Goal: Task Accomplishment & Management: Complete application form

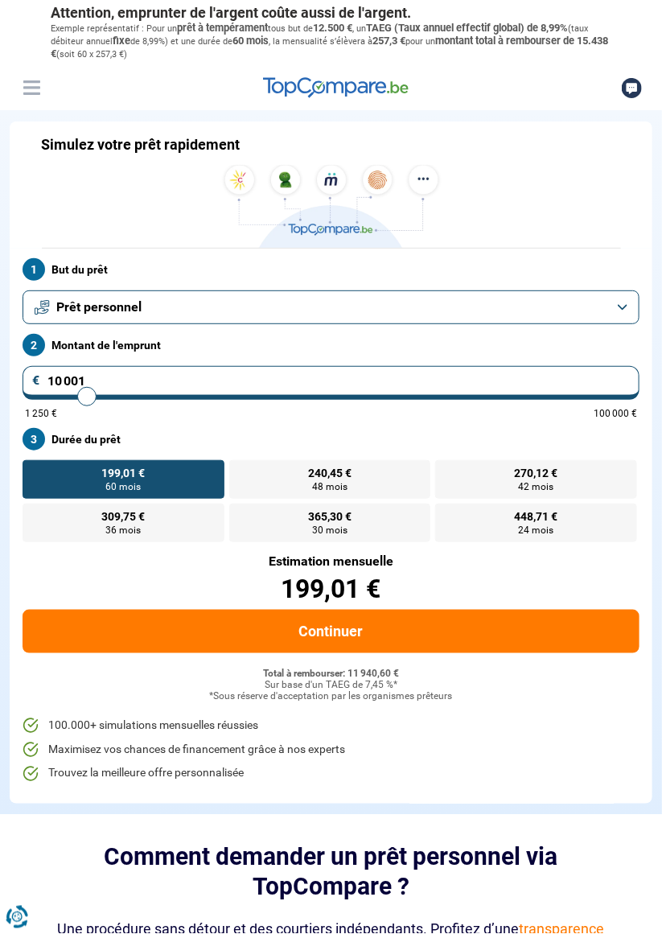
click at [88, 265] on label "But du prêt" at bounding box center [331, 269] width 617 height 23
click at [617, 312] on button "Prêt personnel" at bounding box center [331, 307] width 617 height 34
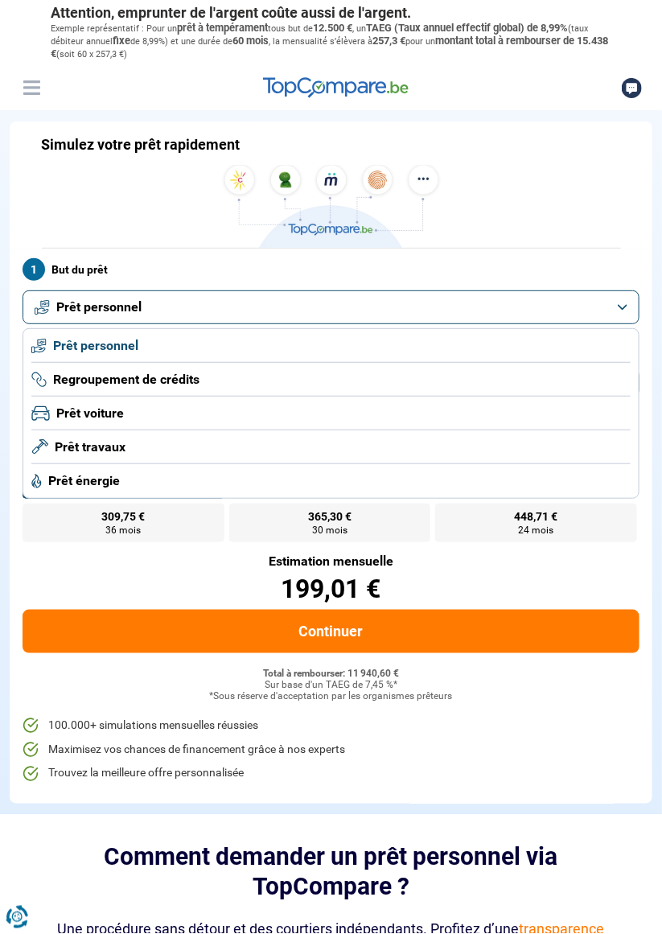
scroll to position [4, 0]
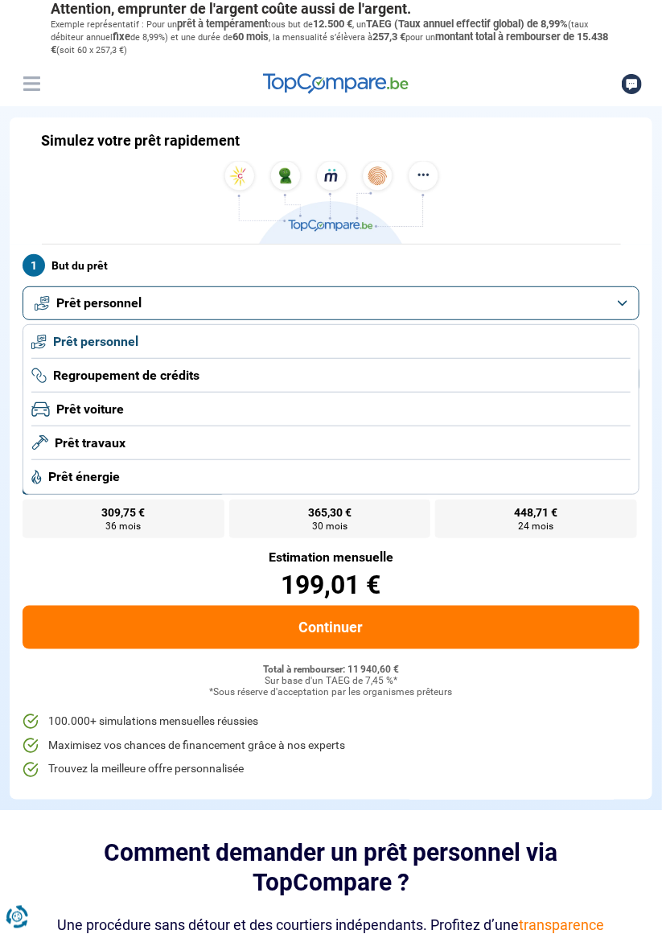
click at [116, 438] on span "Prêt travaux" at bounding box center [90, 443] width 71 height 18
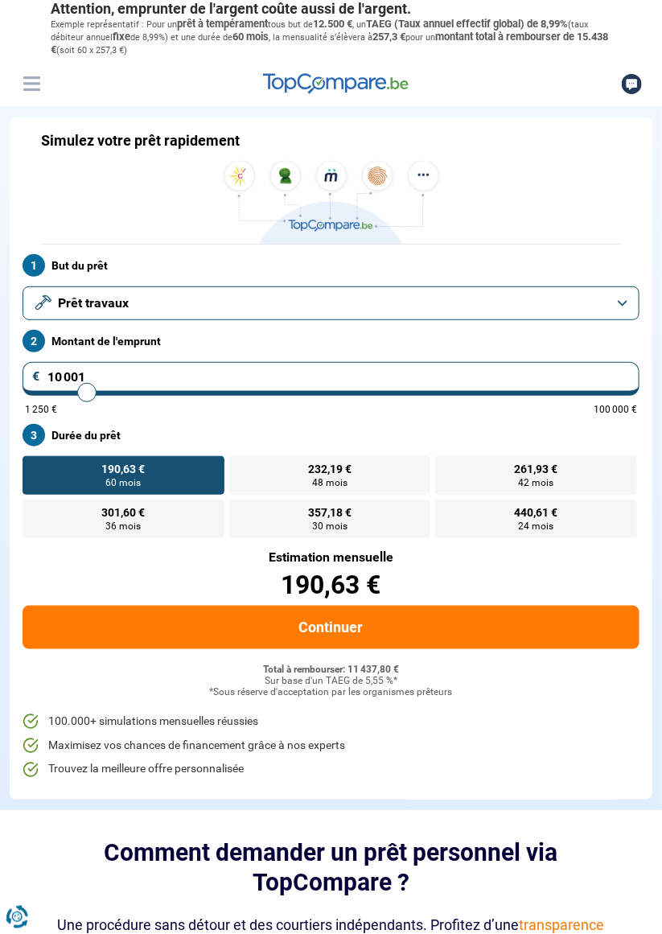
scroll to position [0, 0]
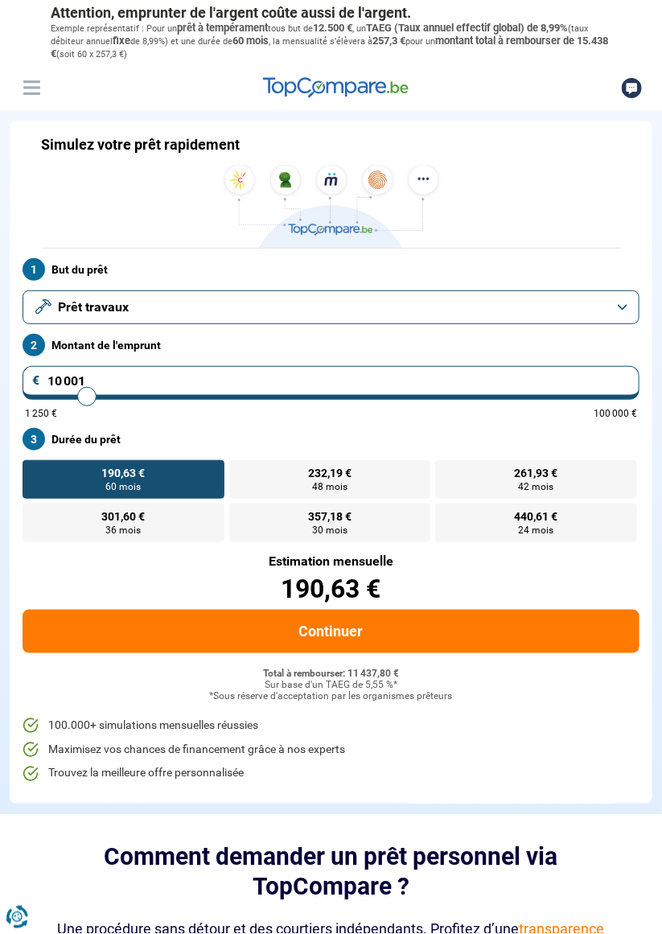
type input "11 500"
type input "11500"
type input "13 500"
type input "13500"
type input "15 000"
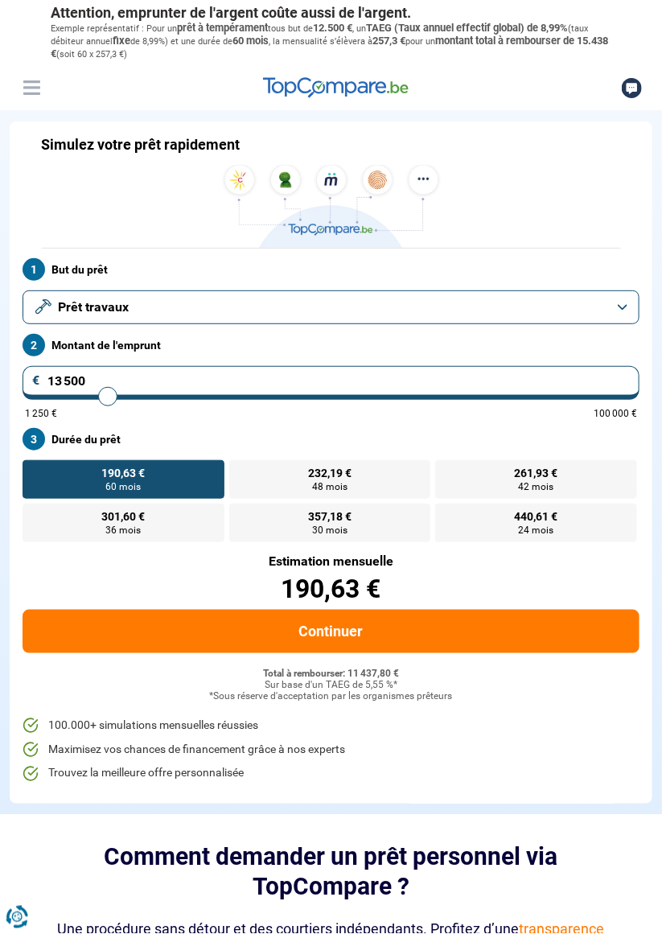
type input "15000"
type input "16 500"
type input "16500"
type input "18 000"
type input "18000"
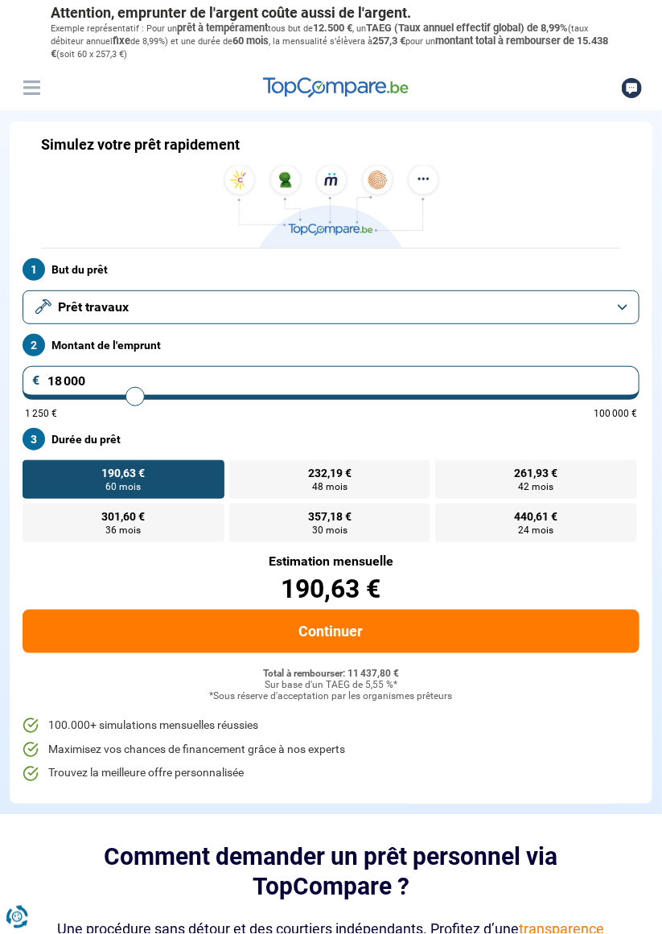
type input "19 250"
type input "19250"
type input "20 500"
type input "20500"
type input "21 750"
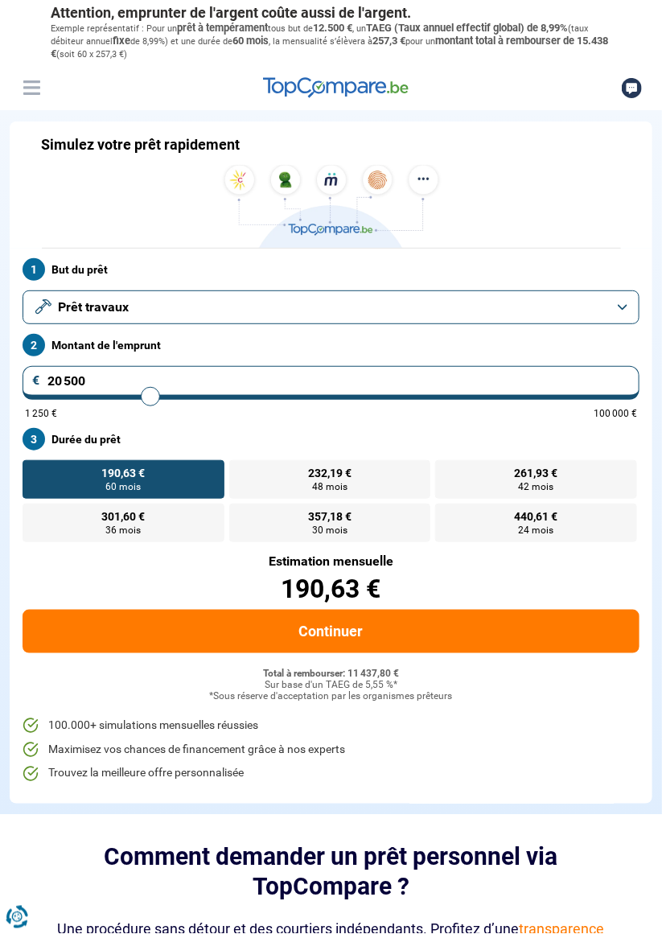
type input "21750"
type input "23 000"
type input "23000"
type input "24 250"
type input "24250"
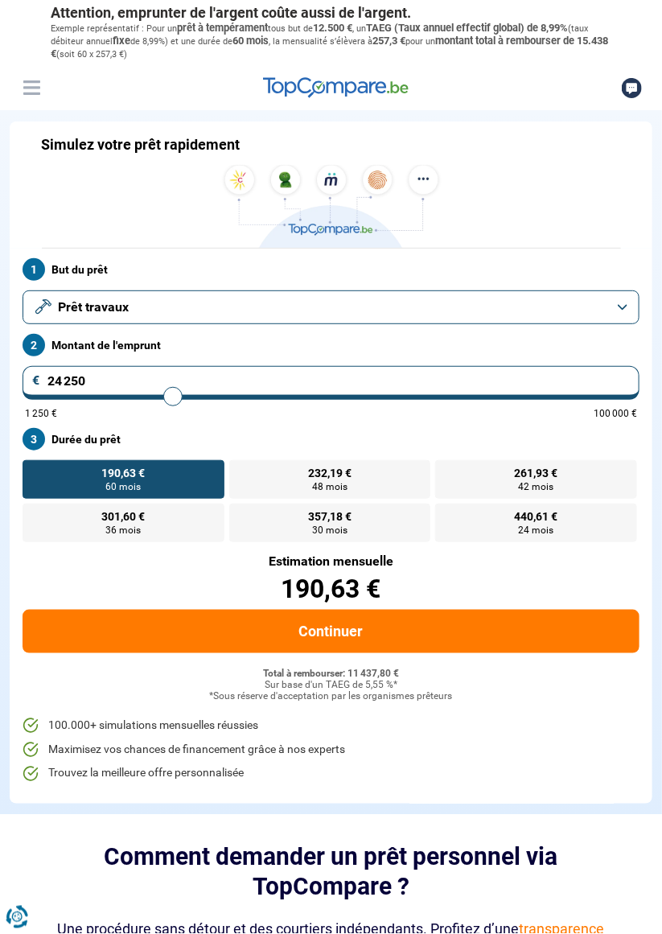
type input "25 500"
type input "25500"
type input "26 750"
type input "26750"
type input "27 750"
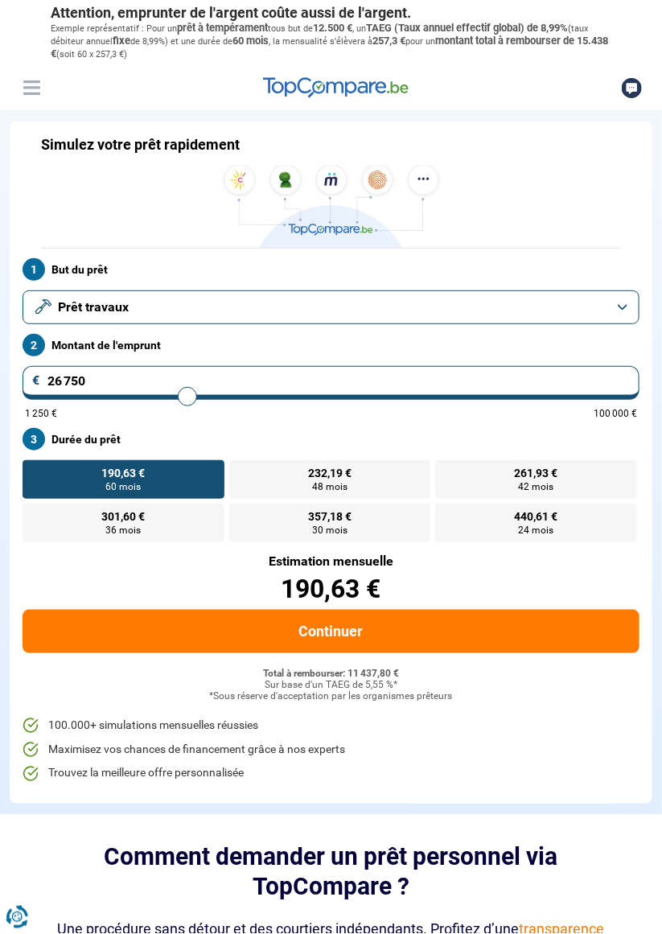
type input "27750"
type input "29 000"
type input "29000"
type input "30 250"
type input "30250"
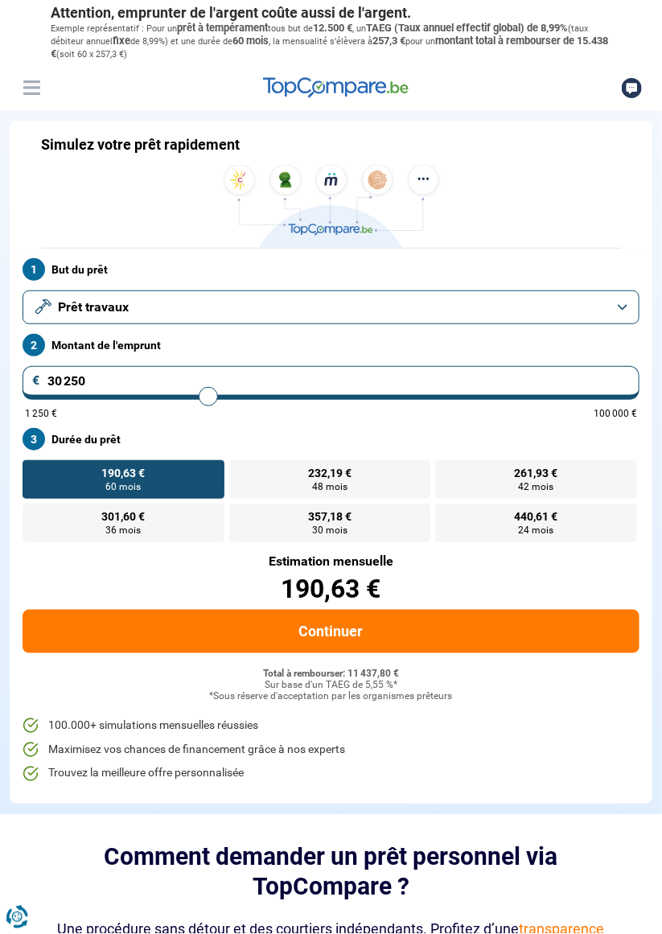
type input "31 250"
type input "31250"
type input "32 500"
type input "32500"
type input "33 500"
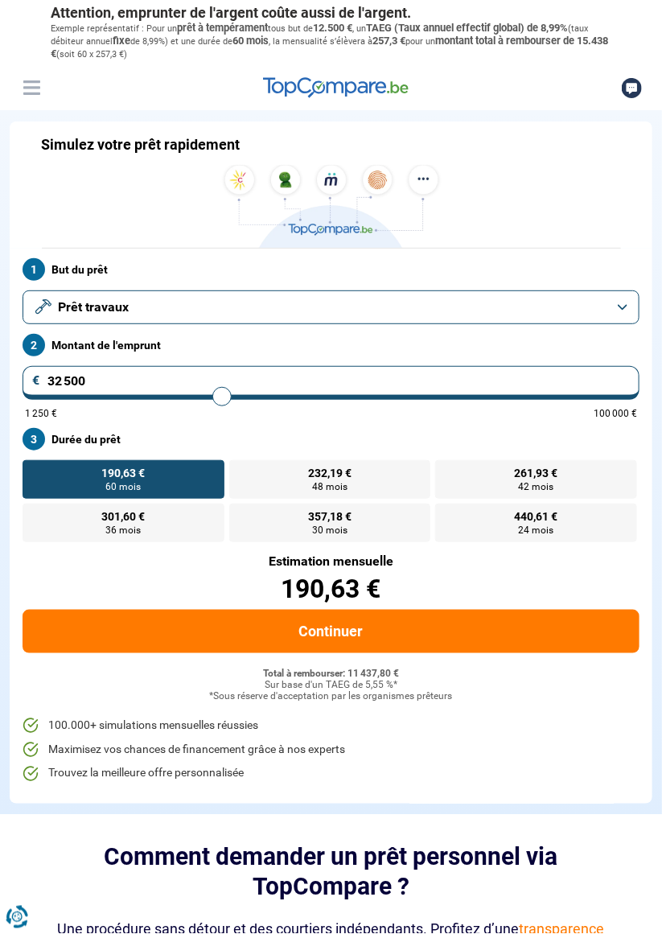
type input "33500"
type input "34 750"
type input "34750"
type input "35 500"
type input "35500"
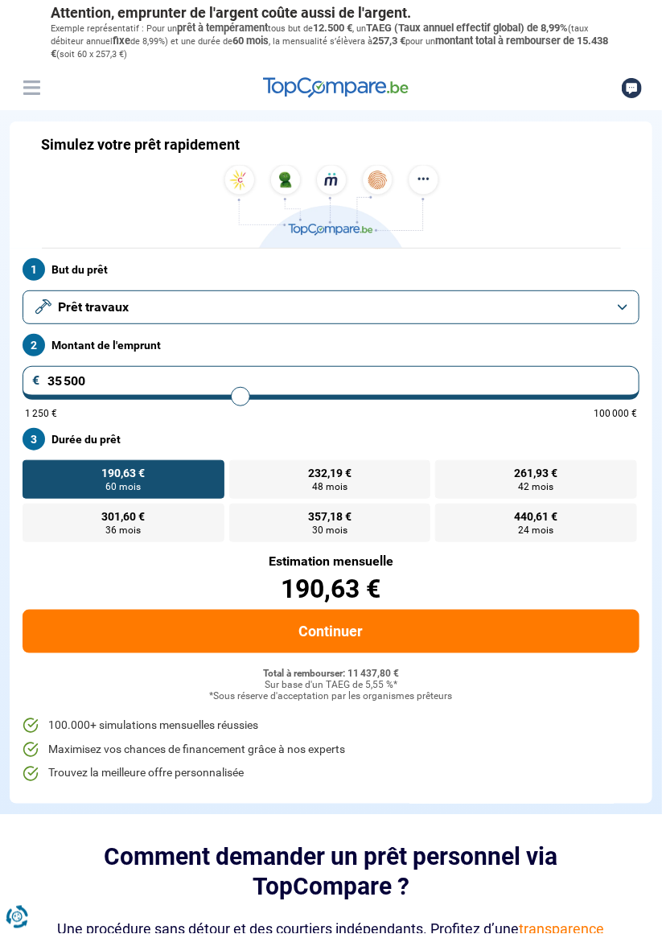
type input "36 500"
type input "36500"
type input "37 500"
type input "37500"
type input "38 500"
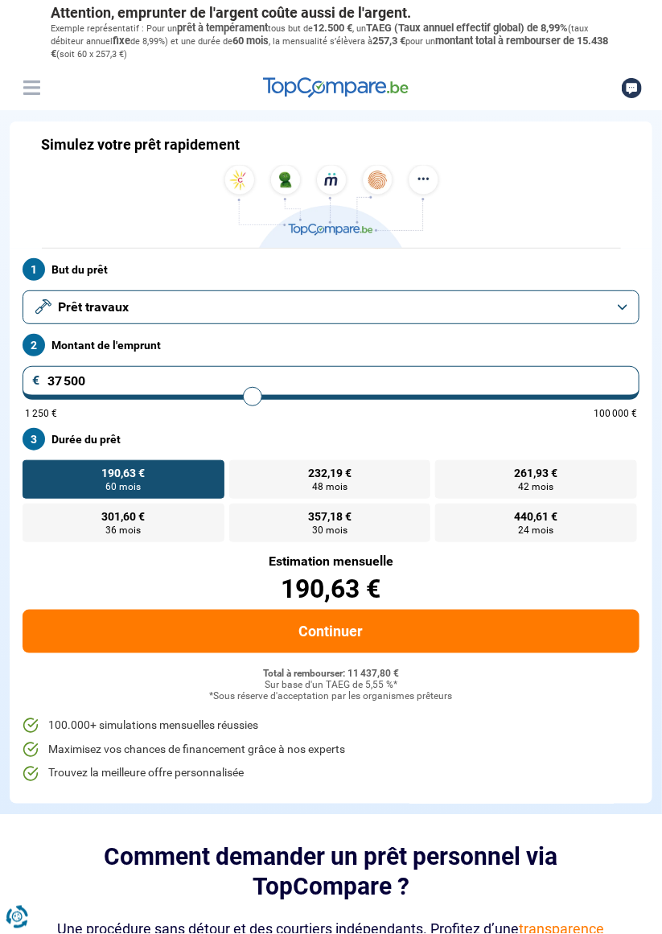
type input "38500"
type input "39 500"
type input "39500"
type input "40 250"
type input "40250"
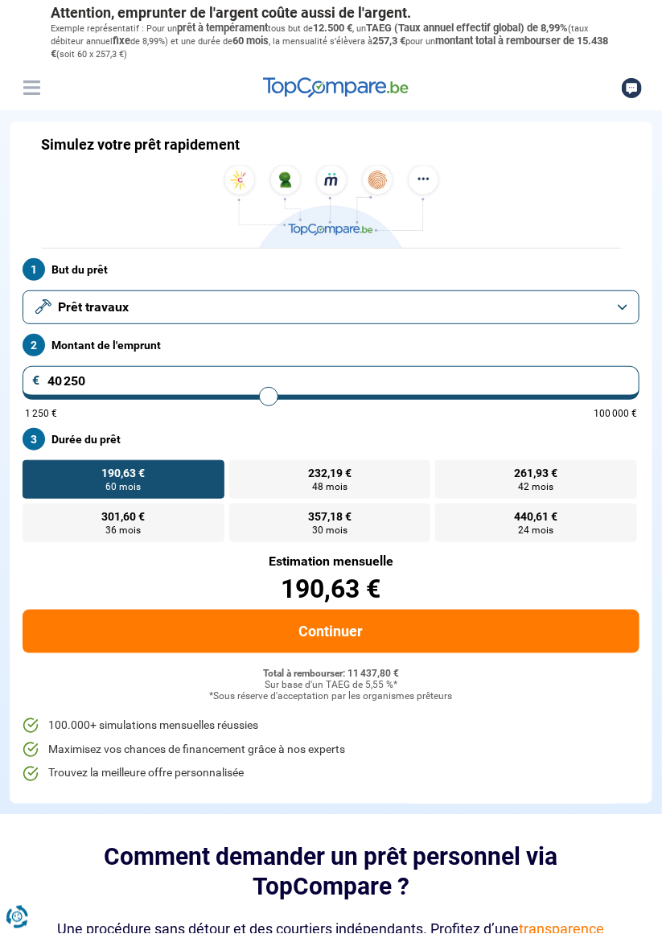
type input "41 250"
type input "41250"
type input "42 000"
type input "42000"
type input "42 750"
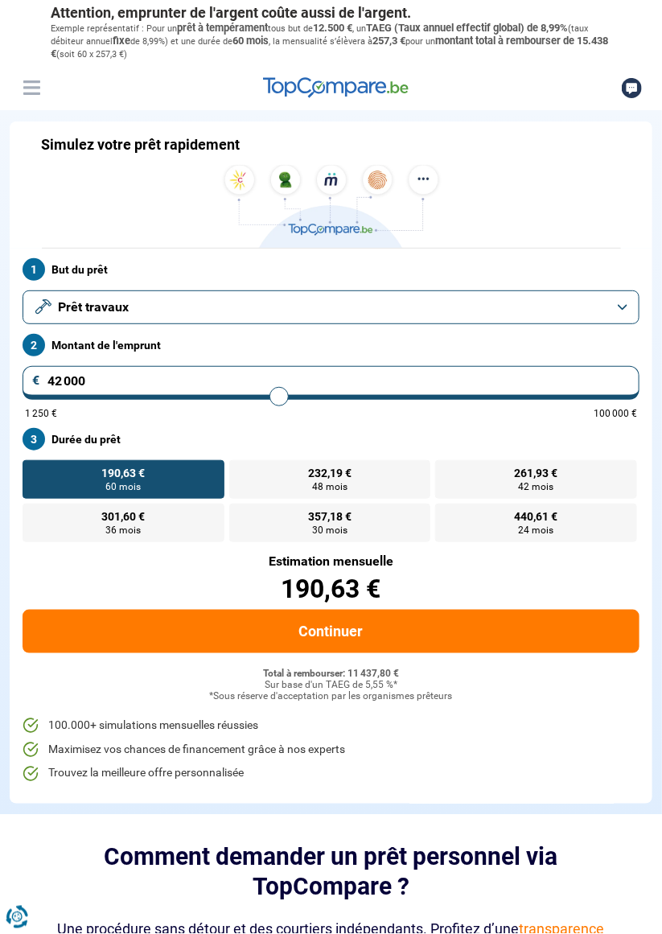
type input "42750"
type input "43 500"
type input "43500"
type input "44 250"
type input "44250"
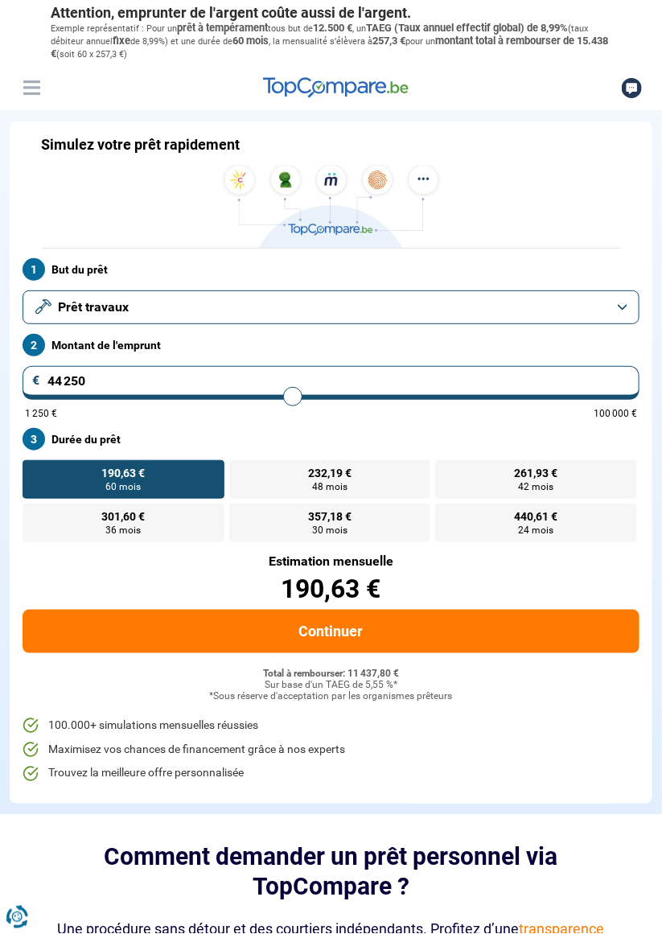
type input "45 000"
type input "45000"
type input "46 000"
type input "46000"
type input "46 750"
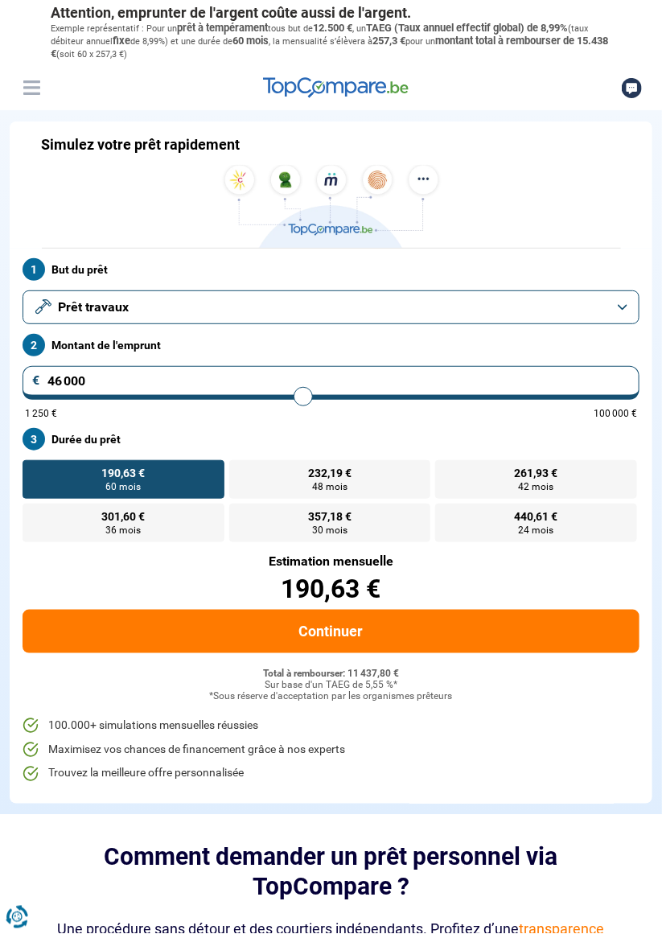
type input "46750"
type input "47 250"
type input "47250"
type input "48 000"
type input "48000"
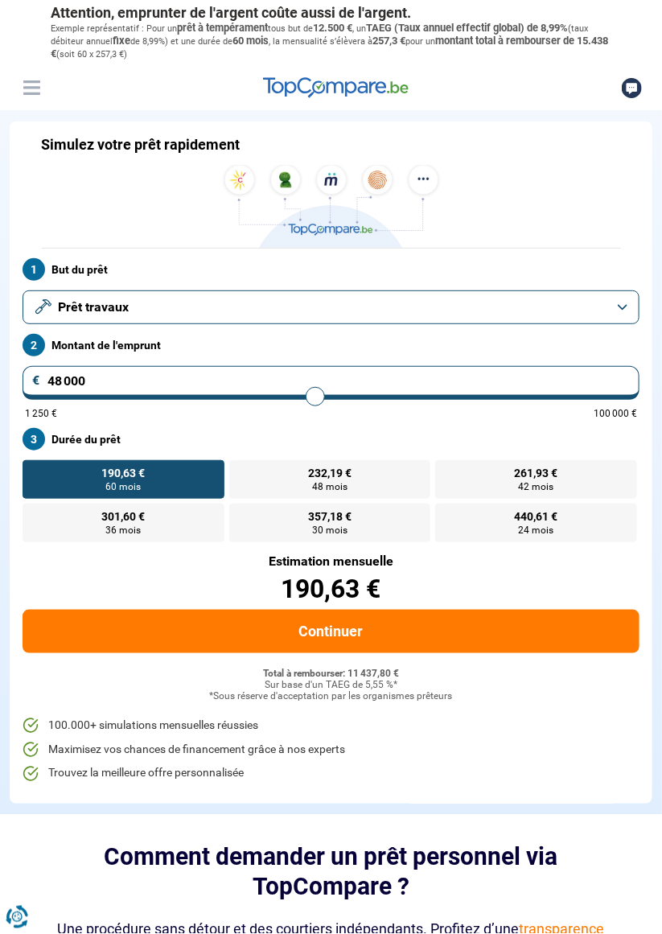
type input "48 750"
type input "48750"
type input "49 500"
type input "49500"
type input "50 000"
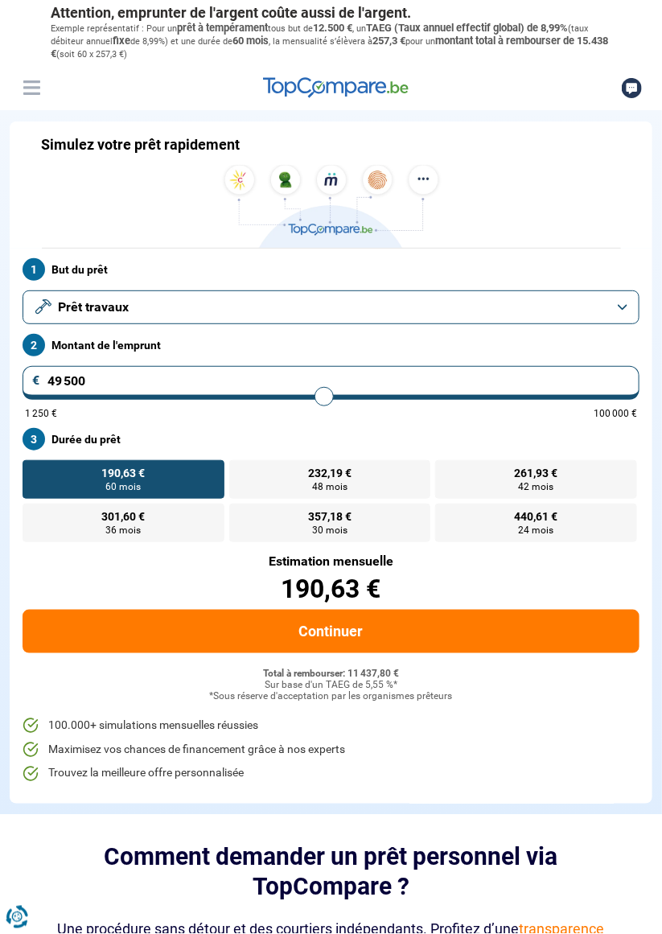
type input "50000"
type input "50 750"
type input "50750"
type input "51 500"
type input "51500"
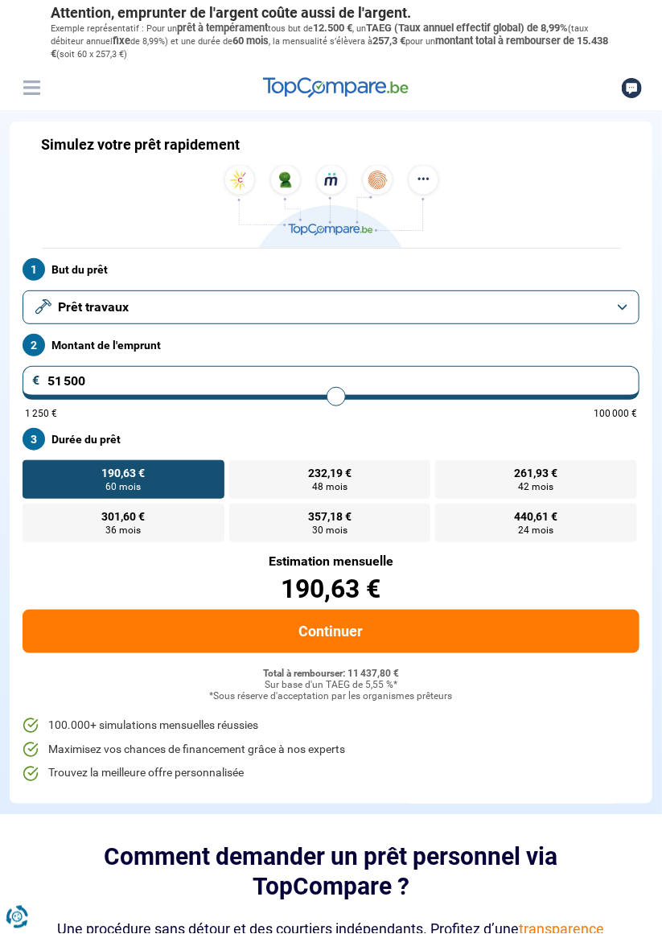
type input "52 000"
type input "52000"
type input "52 750"
type input "52750"
type input "53 250"
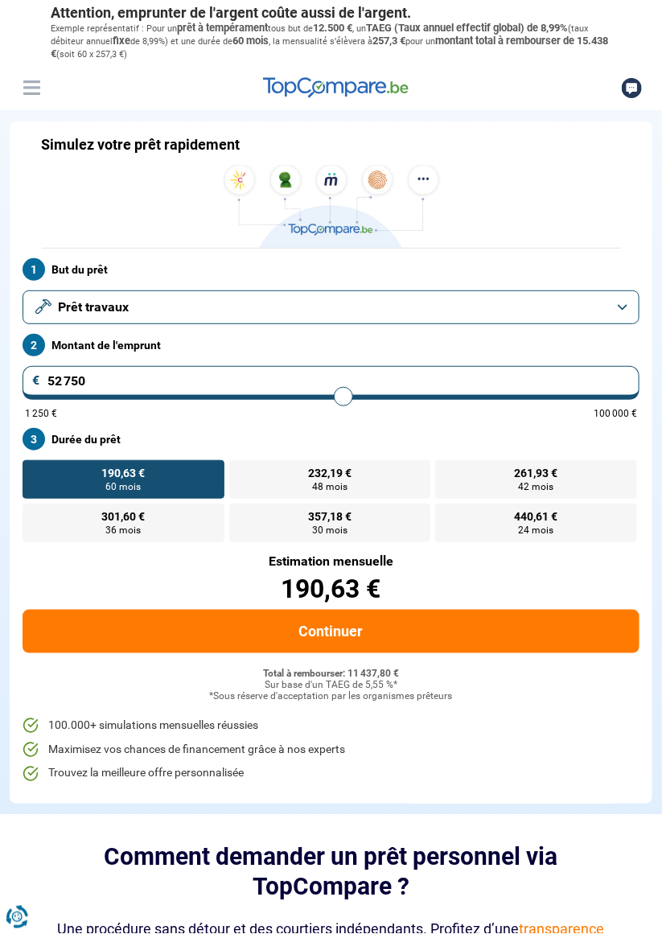
type input "53250"
type input "53 500"
type input "53500"
type input "54 000"
type input "54000"
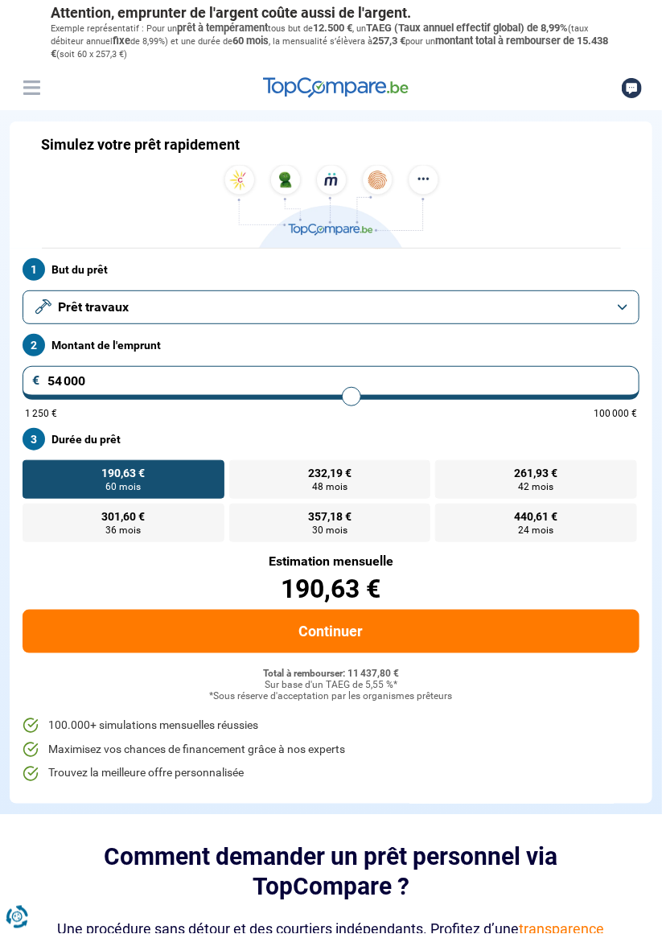
type input "54 500"
type input "54500"
type input "54 750"
type input "54750"
type input "55 250"
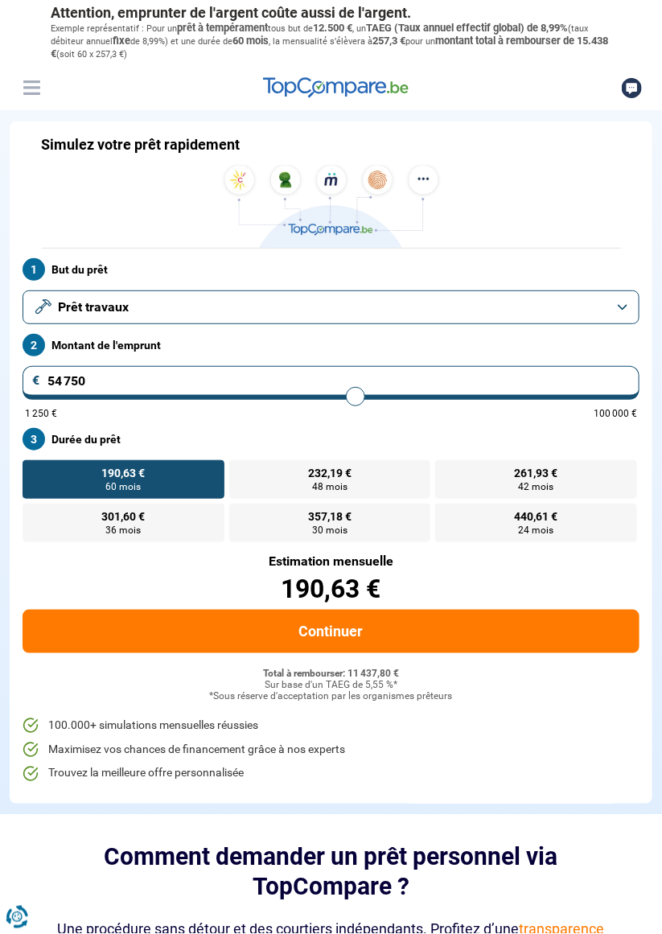
type input "55250"
type input "55 500"
type input "55500"
type input "55 750"
type input "55750"
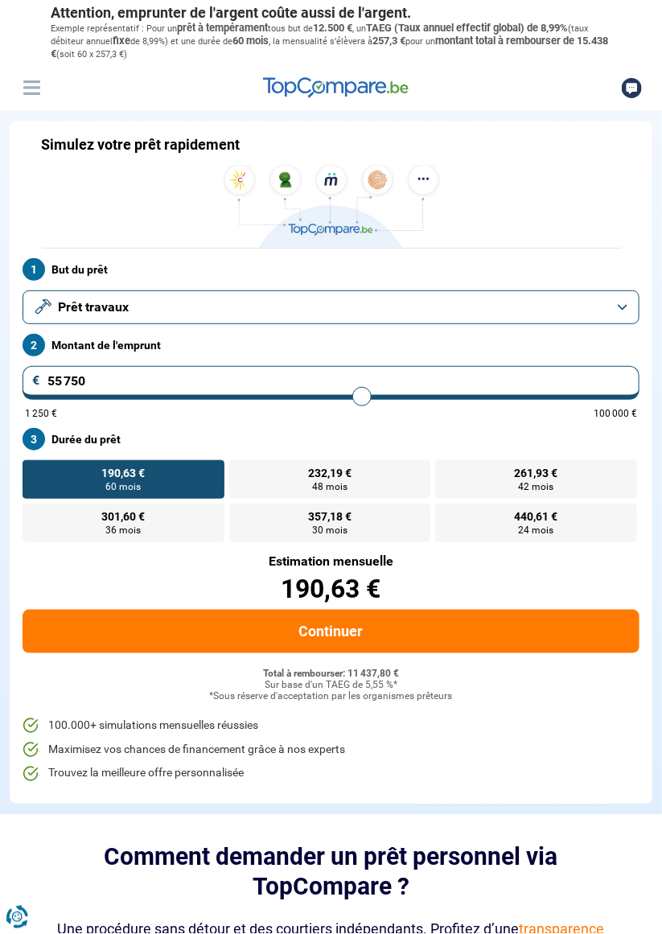
type input "56 000"
type input "56000"
type input "56 250"
type input "56250"
type input "56 500"
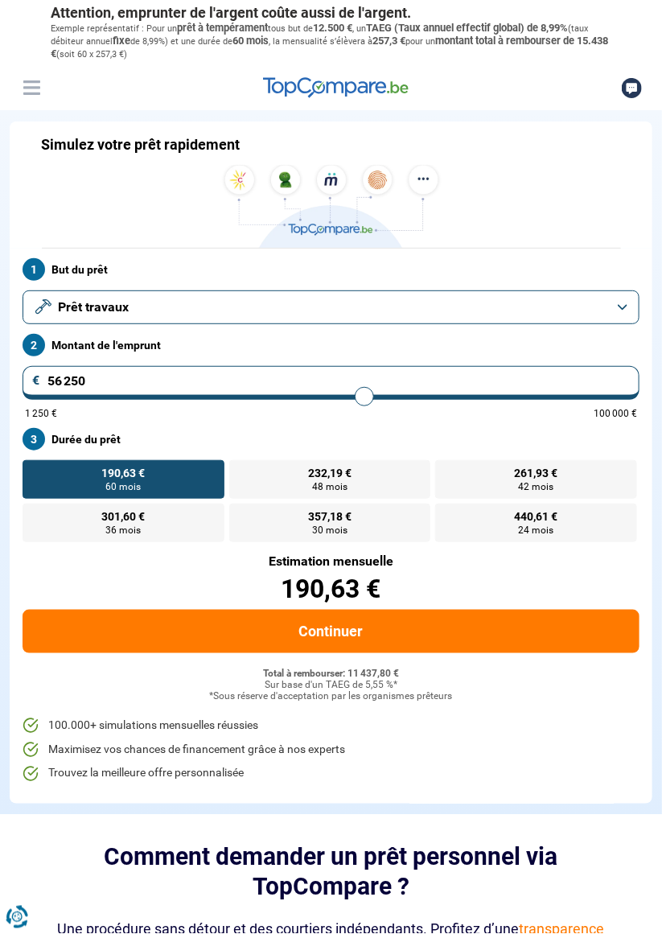
type input "56500"
type input "56 750"
type input "56750"
type input "57 000"
type input "57000"
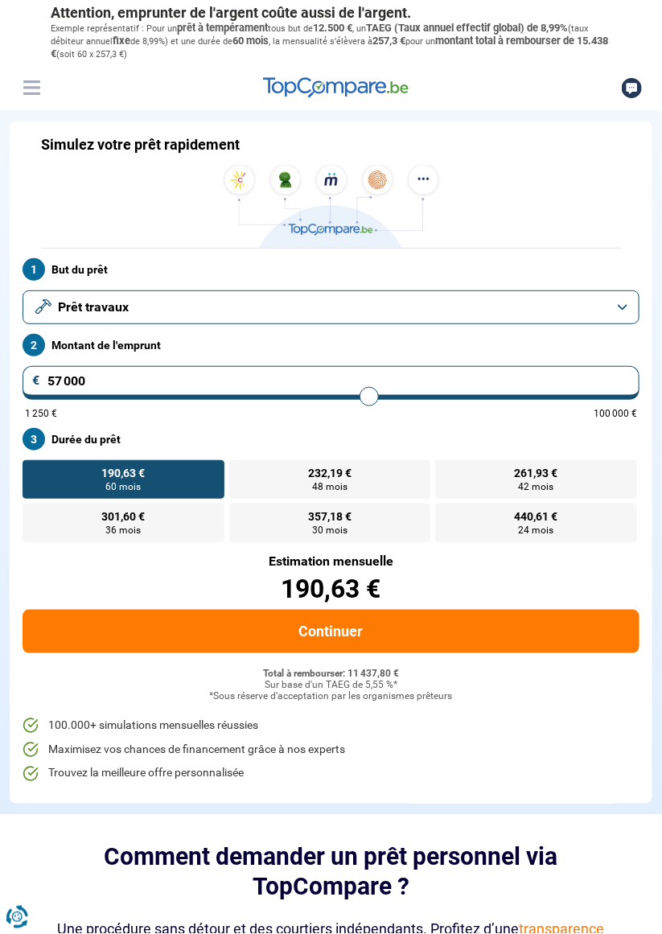
type input "57 250"
type input "57250"
type input "57 000"
type input "57000"
type input "56 750"
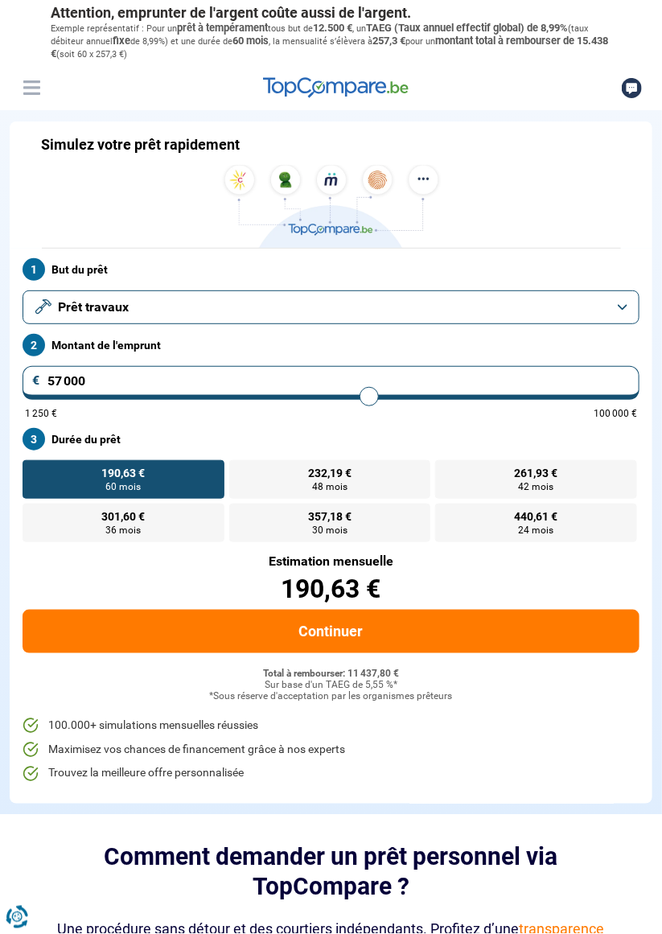
type input "56750"
type input "56 500"
type input "56500"
type input "56 250"
type input "56250"
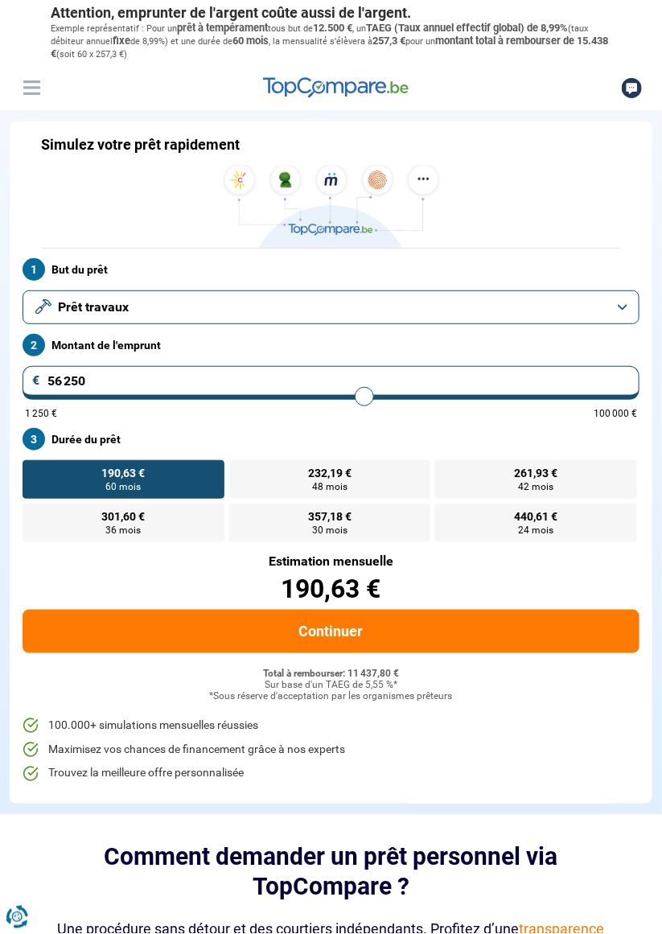
type input "55 750"
type input "55750"
type input "55 500"
type input "55500"
type input "55 250"
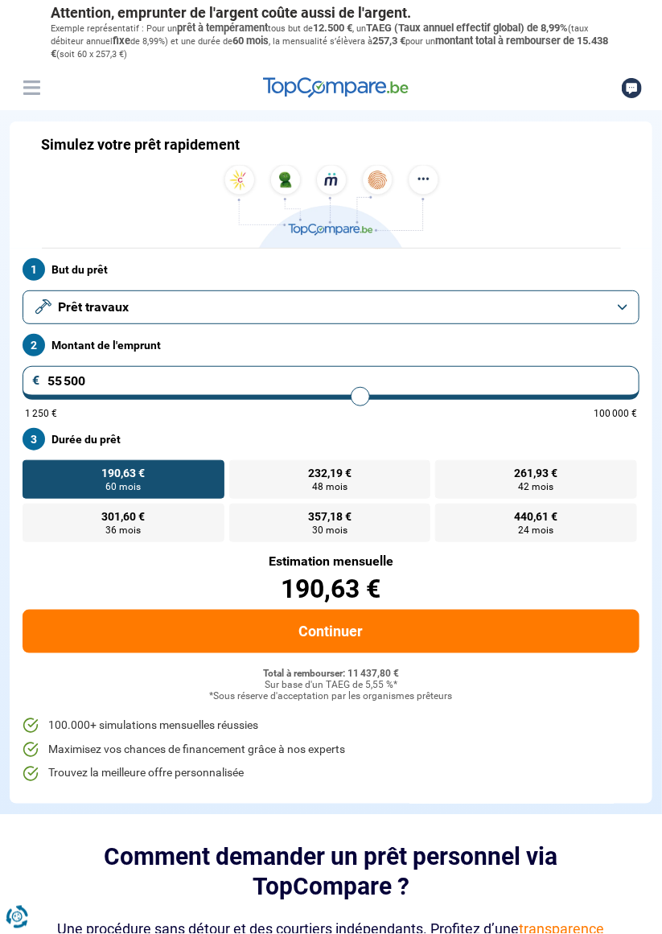
type input "55250"
type input "55 000"
type input "55000"
type input "54 500"
type input "54500"
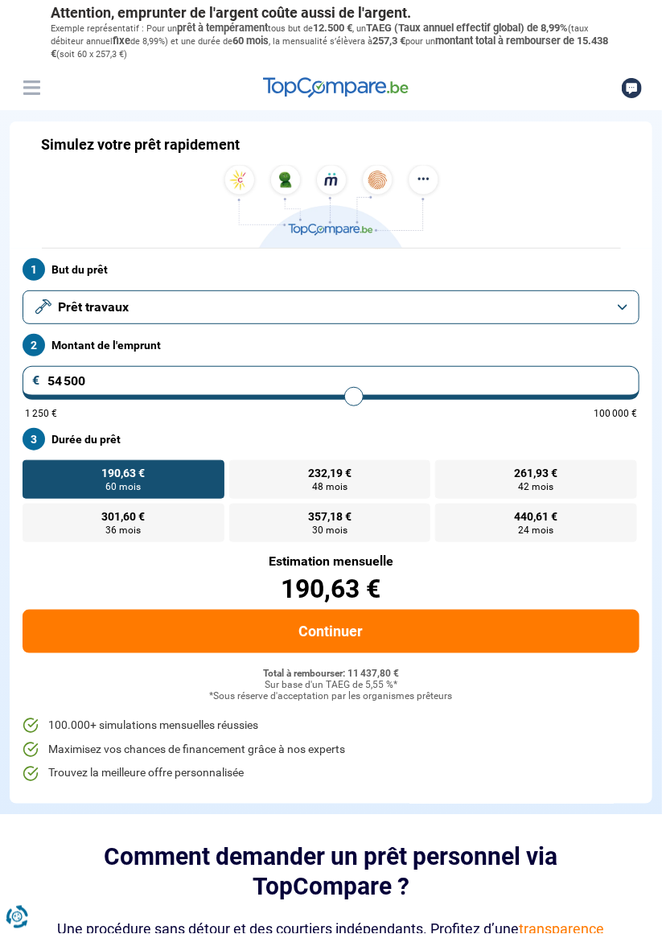
type input "54 250"
type input "54250"
type input "53 750"
type input "53750"
type input "53 500"
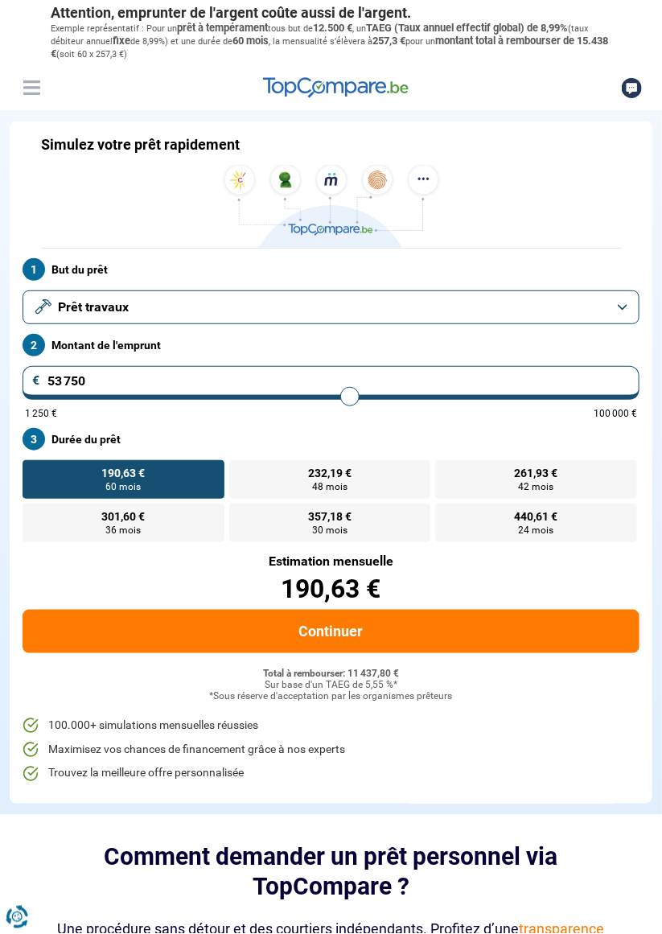
type input "53500"
type input "53 000"
type input "53000"
type input "52 750"
type input "52750"
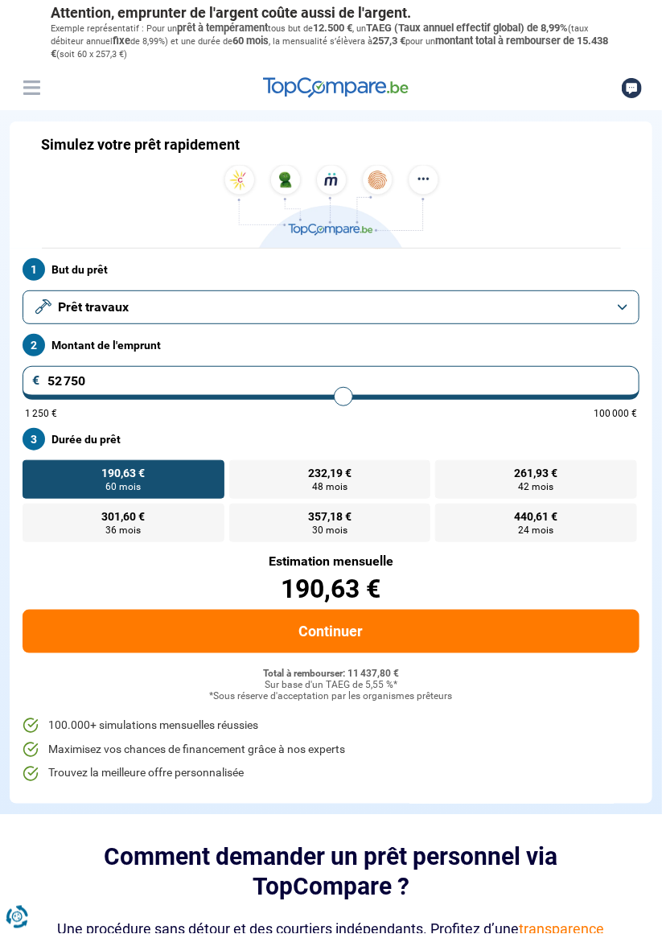
type input "52 500"
type input "52500"
type input "52 250"
type input "52250"
type input "51 750"
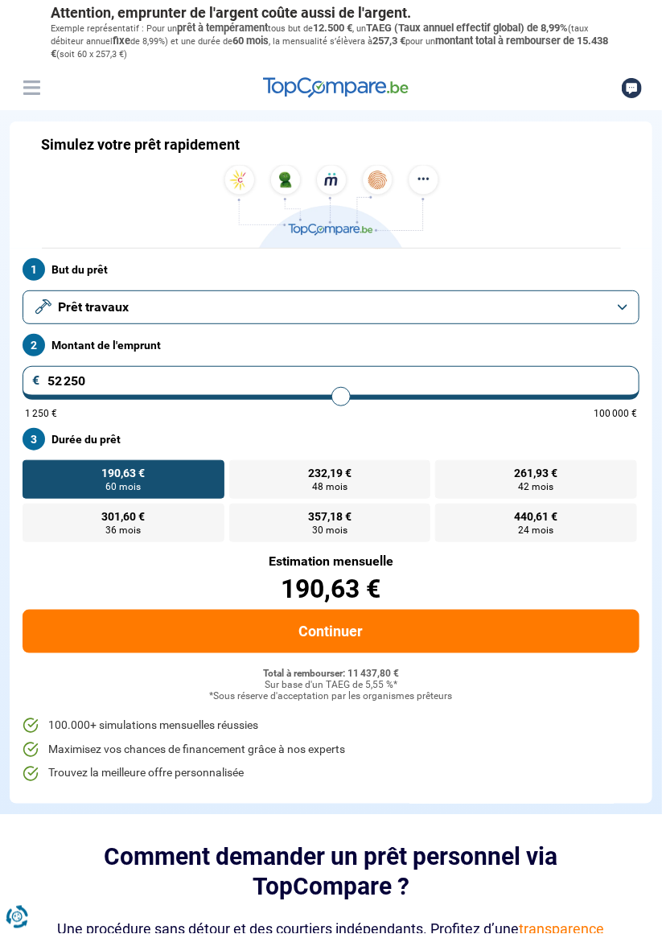
type input "51750"
type input "51 500"
type input "51500"
type input "51 250"
type input "51250"
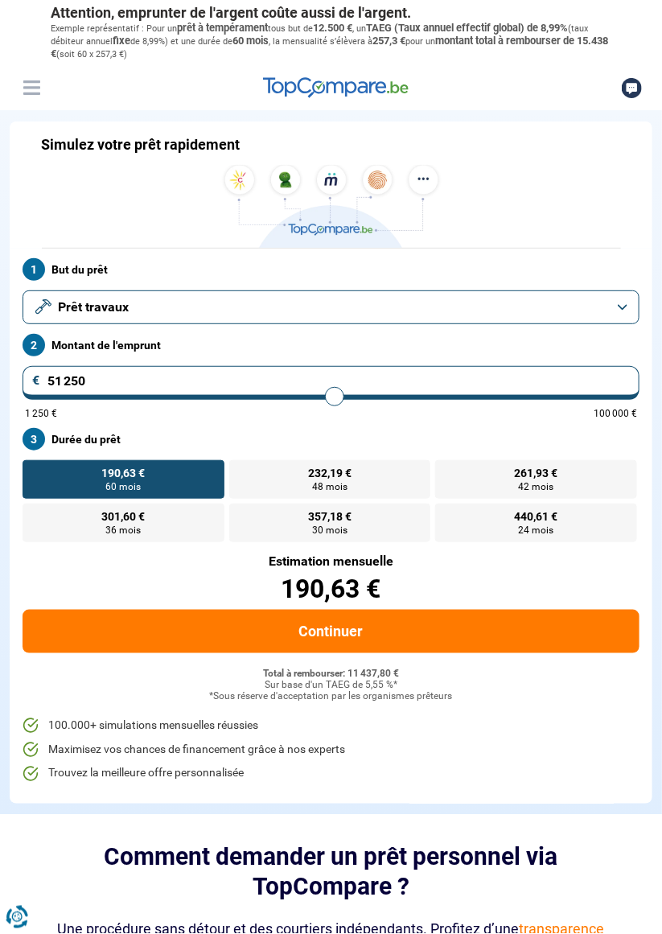
type input "51 000"
type input "51000"
type input "50 750"
type input "50750"
type input "50 500"
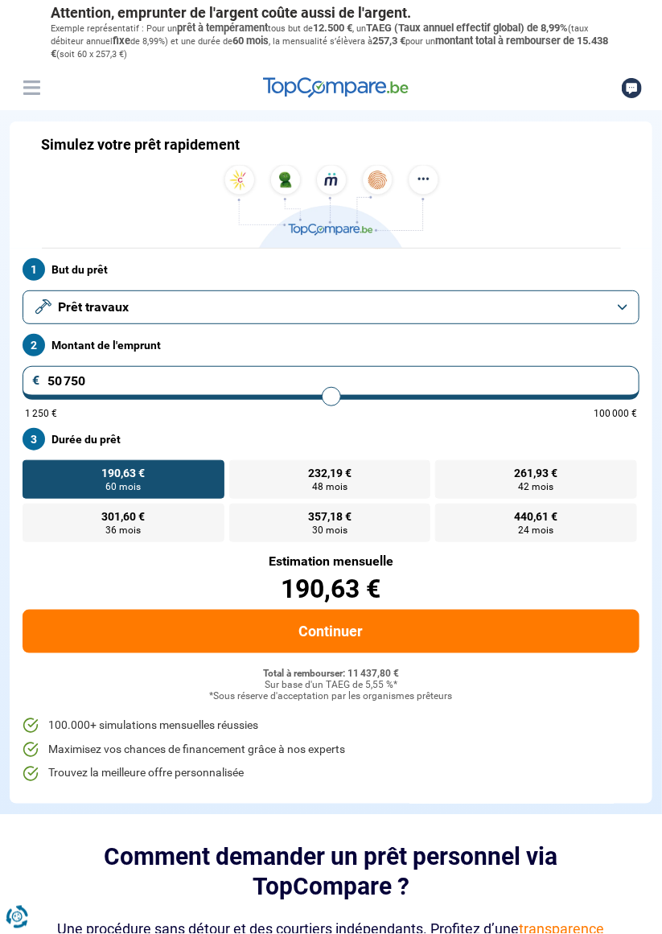
type input "50500"
type input "50 250"
type input "50250"
type input "50 000"
type input "50000"
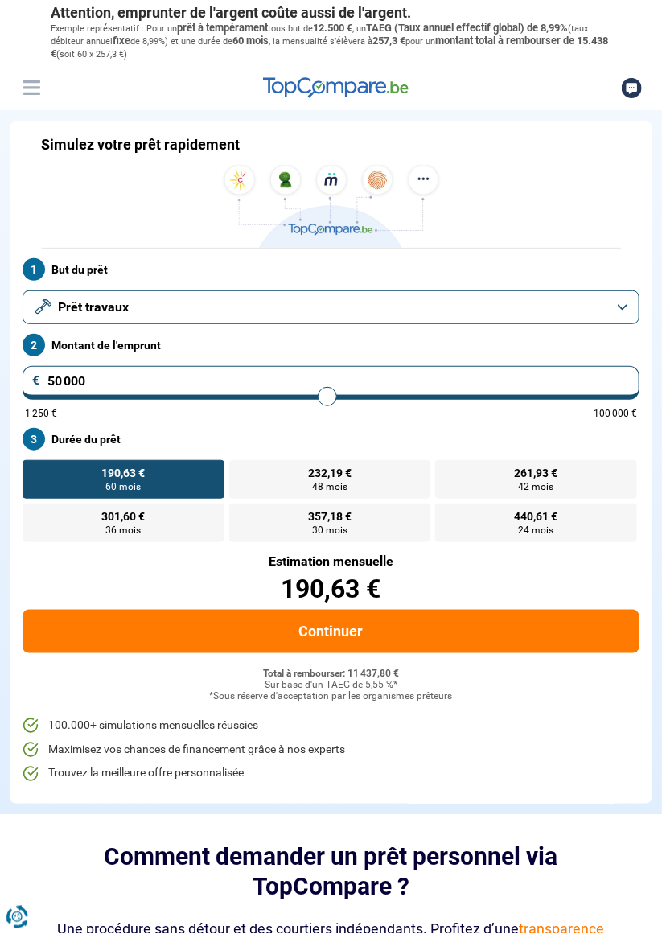
type input "49 750"
type input "49750"
type input "49 500"
type input "49500"
type input "49 250"
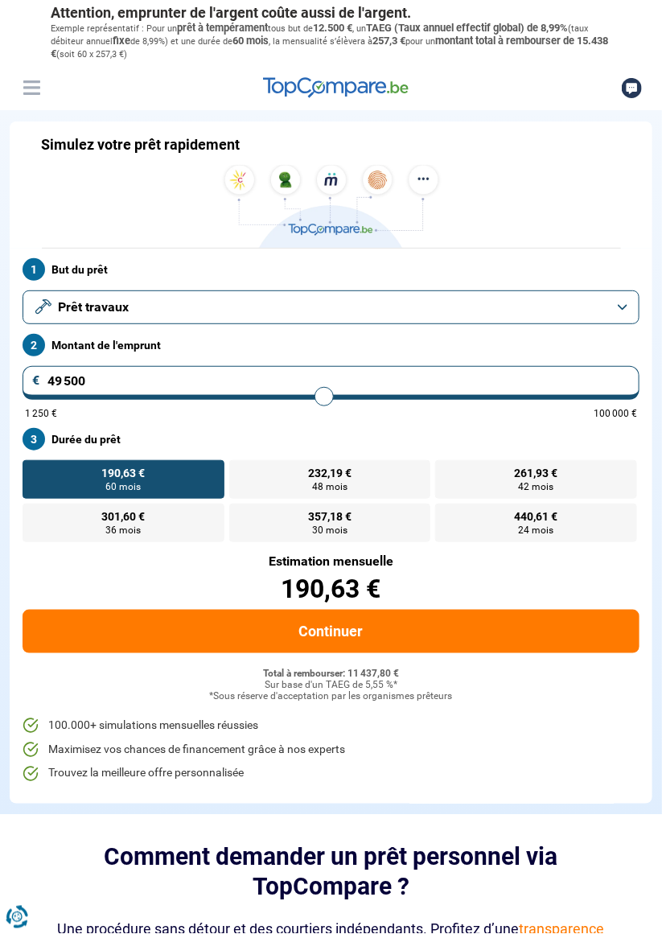
type input "49250"
type input "49 000"
type input "49000"
type input "48 750"
type input "48750"
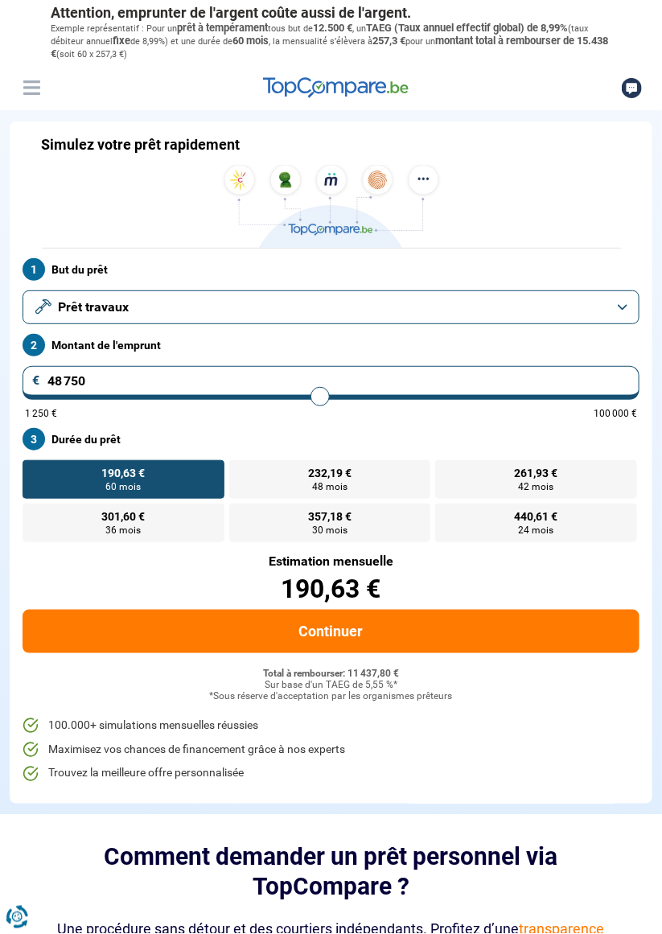
type input "48 500"
type input "48500"
type input "48 250"
type input "48250"
type input "48 000"
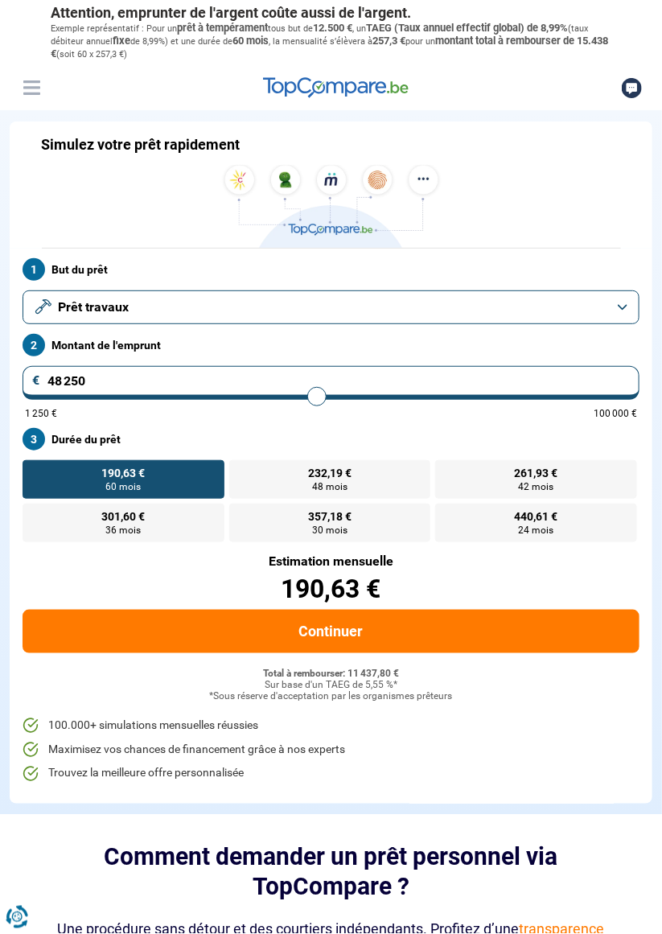
type input "48000"
type input "47 750"
type input "47750"
type input "47 500"
type input "47500"
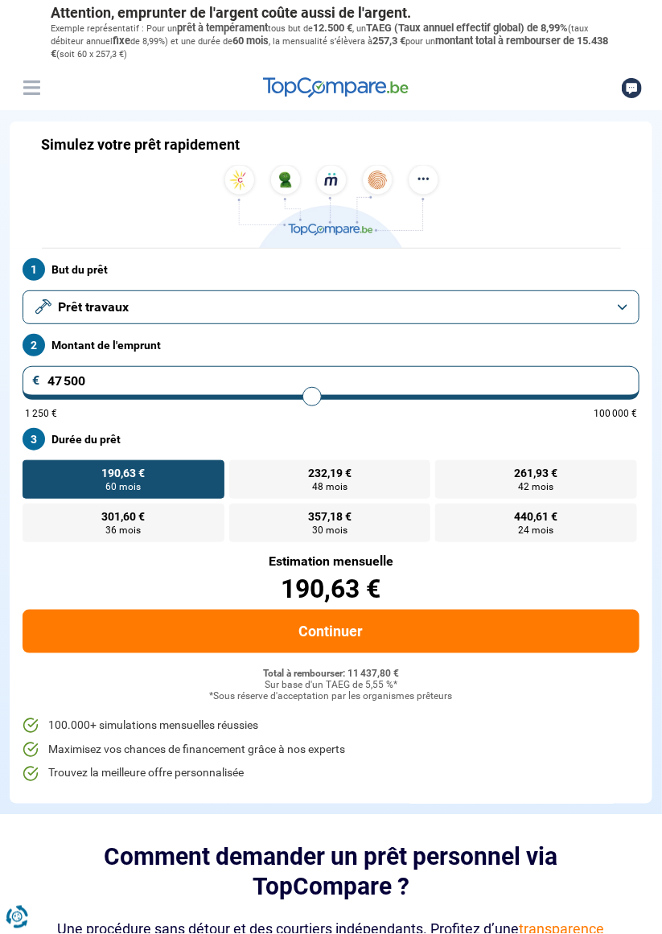
type input "47 250"
type input "47250"
type input "47 000"
type input "47000"
type input "46 750"
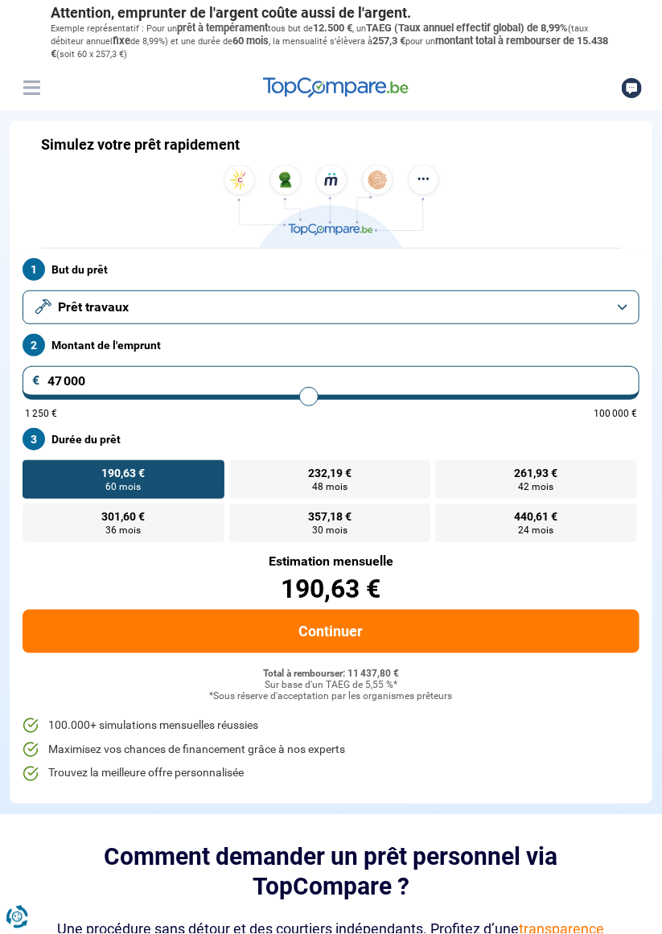
type input "46750"
type input "46 500"
type input "46500"
type input "46 250"
type input "46250"
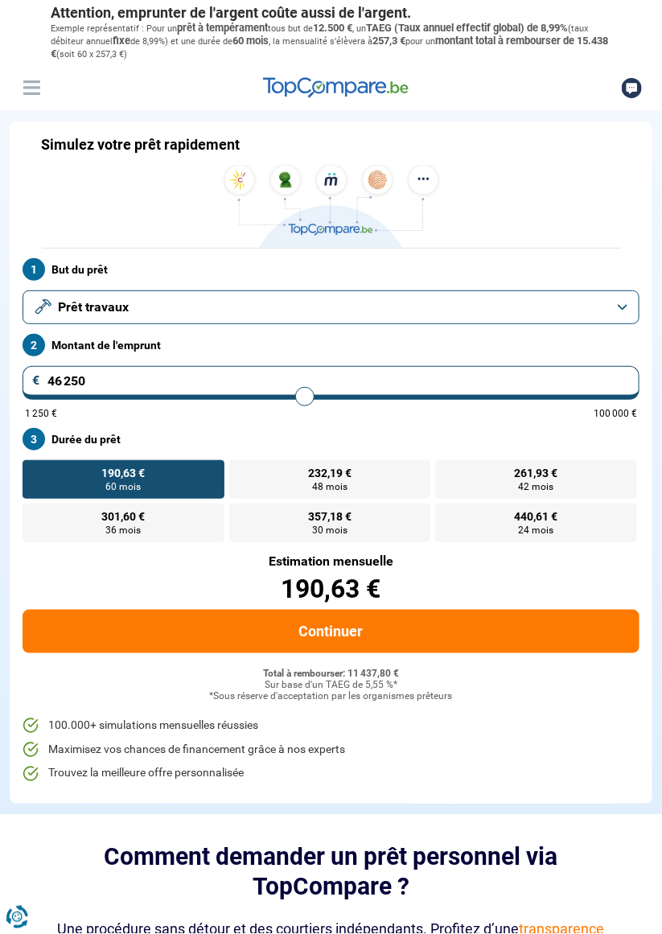
type input "46 000"
type input "46000"
type input "45 750"
type input "45750"
type input "45 500"
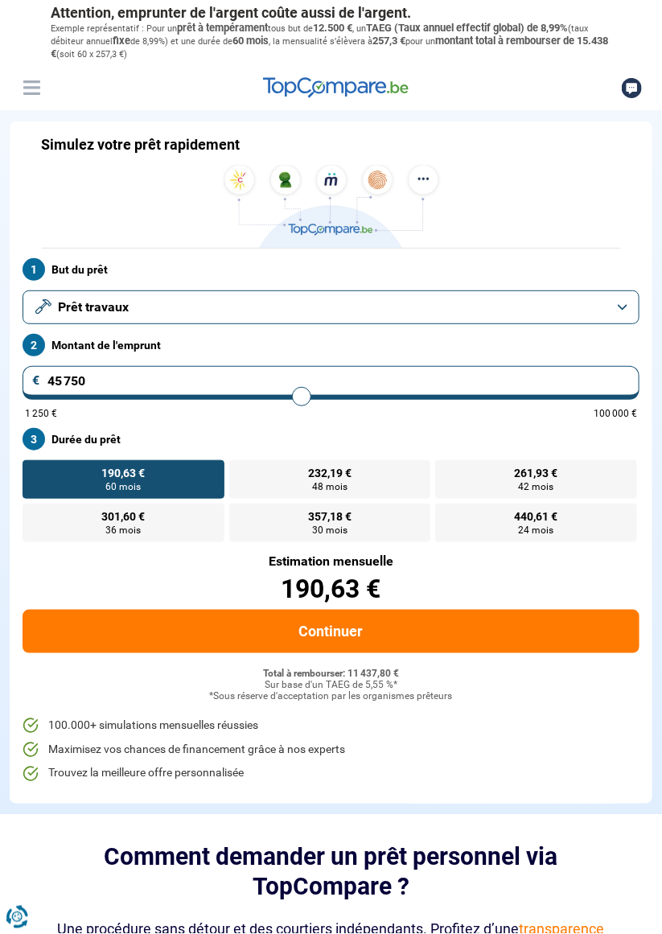
type input "45500"
type input "45 250"
type input "45250"
type input "45 000"
type input "45000"
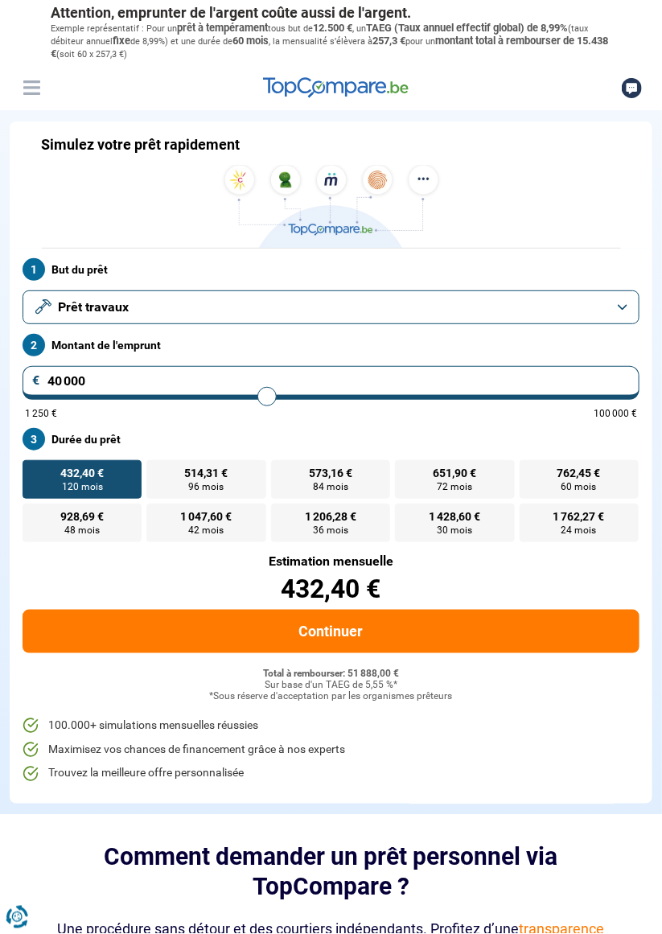
click at [458, 482] on span "72 mois" at bounding box center [454, 487] width 35 height 10
click at [405, 471] on input "651,90 € 72 mois" at bounding box center [400, 465] width 10 height 10
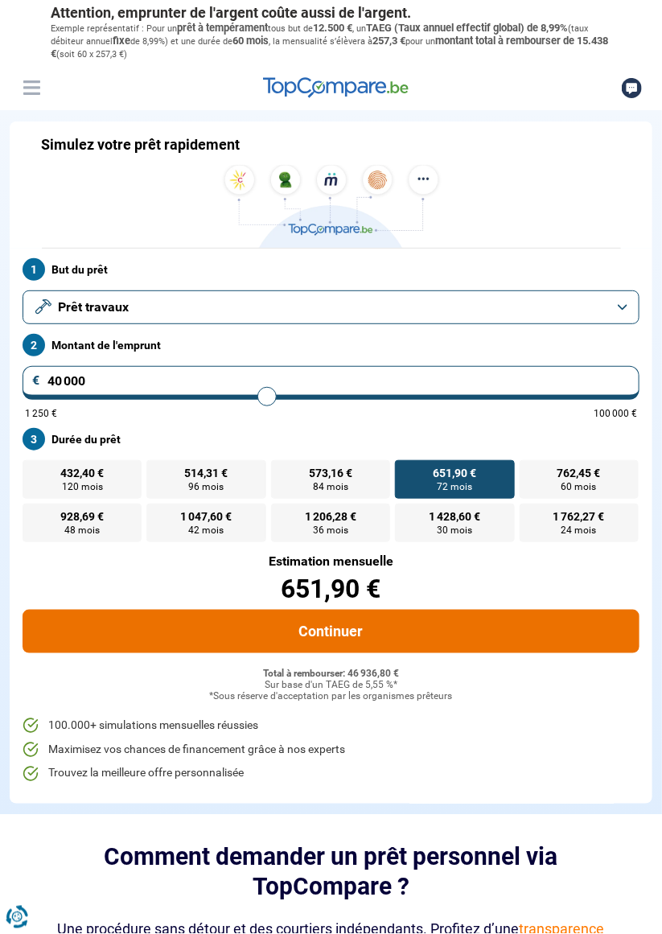
click at [355, 629] on button "Continuer" at bounding box center [331, 631] width 617 height 43
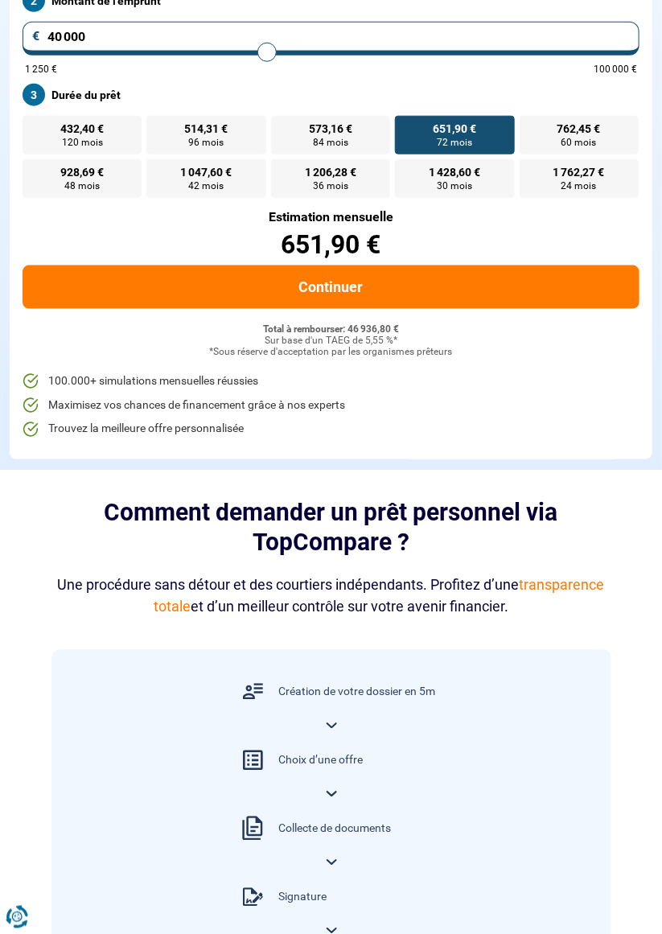
scroll to position [344, 0]
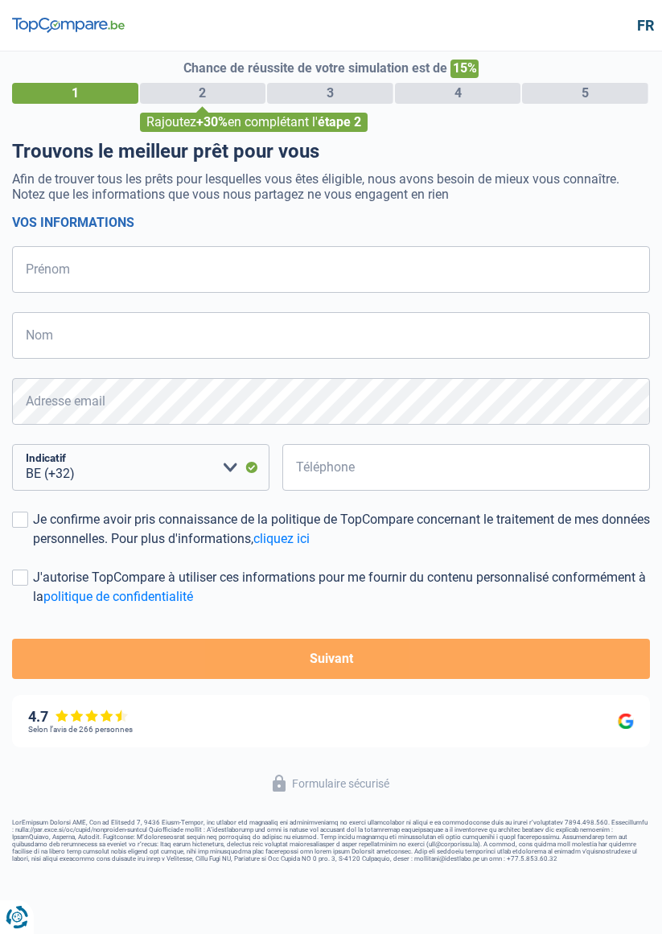
select select "32"
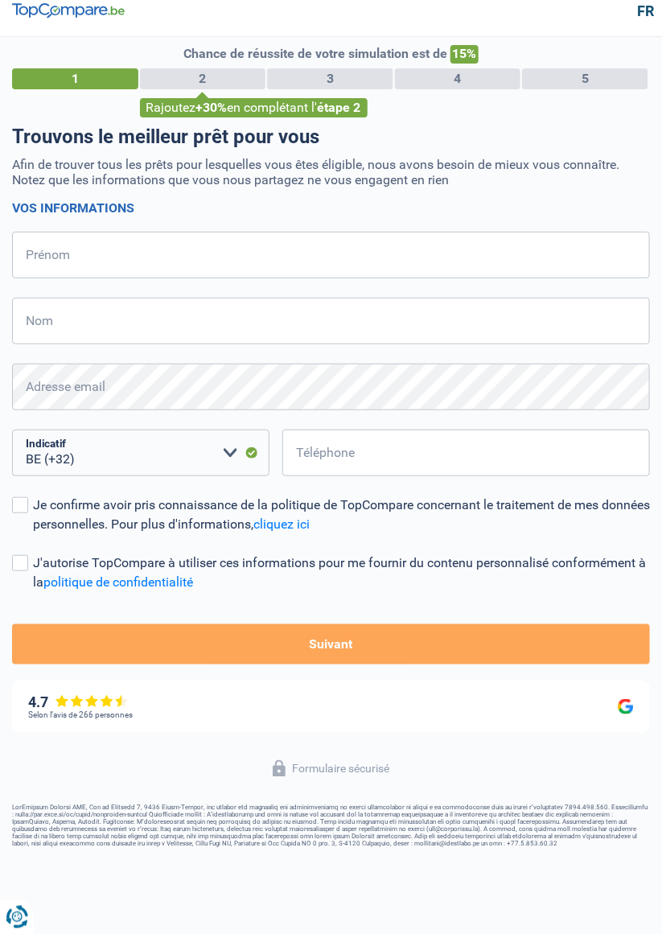
click at [620, 129] on h1 "Trouvons le meilleur prêt pour vous" at bounding box center [331, 136] width 638 height 23
